Goal: Task Accomplishment & Management: Manage account settings

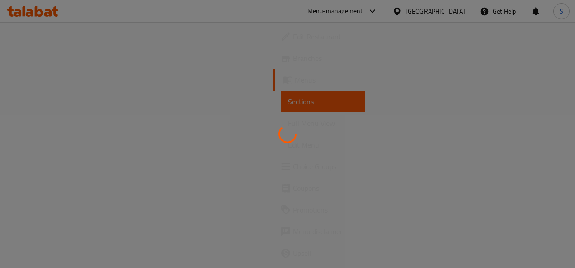
click at [379, 19] on div at bounding box center [287, 134] width 575 height 268
click at [380, 19] on div at bounding box center [287, 134] width 575 height 268
click at [324, 98] on div at bounding box center [287, 134] width 575 height 268
